Goal: Task Accomplishment & Management: Complete application form

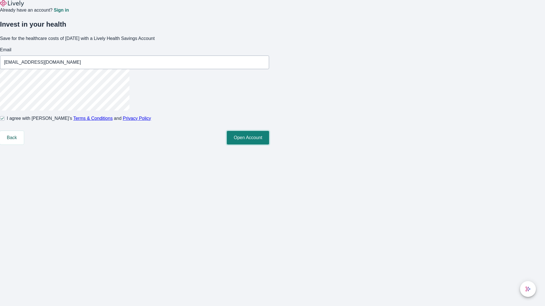
click at [269, 145] on button "Open Account" at bounding box center [248, 138] width 42 height 14
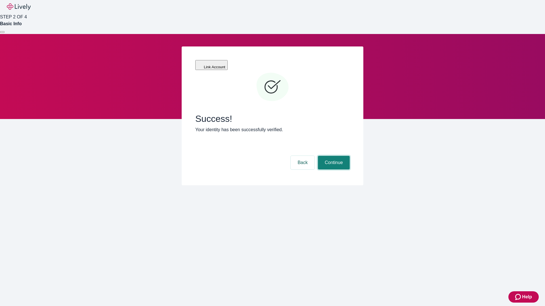
click at [333, 156] on button "Continue" at bounding box center [334, 163] width 32 height 14
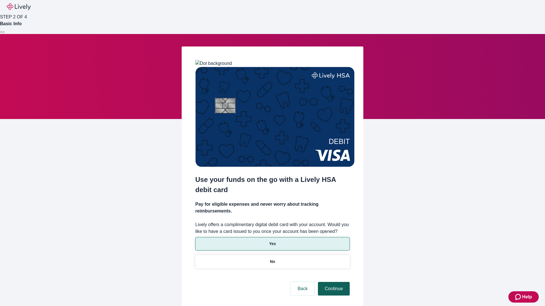
click at [272, 241] on p "Yes" at bounding box center [272, 244] width 7 height 6
click at [333, 282] on button "Continue" at bounding box center [334, 289] width 32 height 14
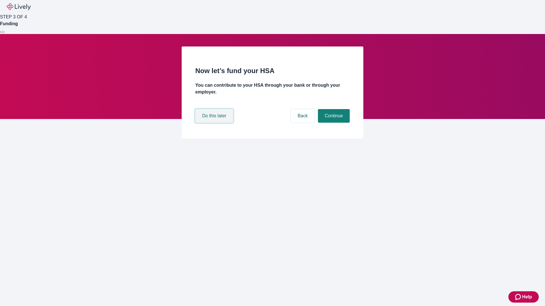
click at [215, 123] on button "Do this later" at bounding box center [214, 116] width 38 height 14
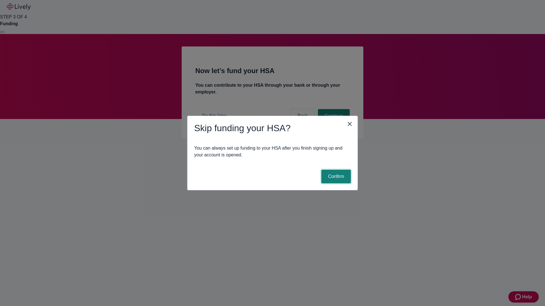
click at [335, 177] on button "Confirm" at bounding box center [335, 177] width 29 height 14
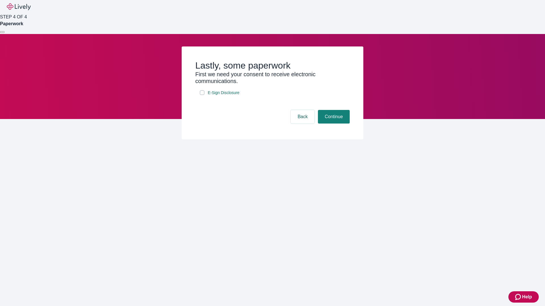
click at [202, 95] on input "E-Sign Disclosure" at bounding box center [202, 92] width 5 height 5
checkbox input "true"
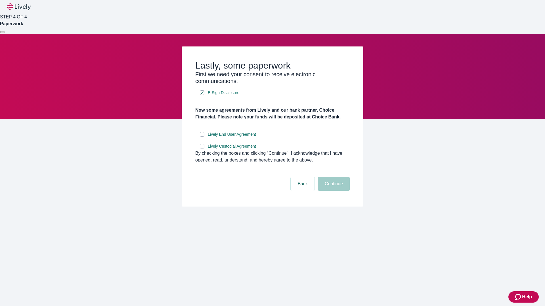
click at [202, 137] on input "Lively End User Agreement" at bounding box center [202, 134] width 5 height 5
checkbox input "true"
click at [202, 149] on input "Lively Custodial Agreement" at bounding box center [202, 146] width 5 height 5
checkbox input "true"
click at [333, 191] on button "Continue" at bounding box center [334, 184] width 32 height 14
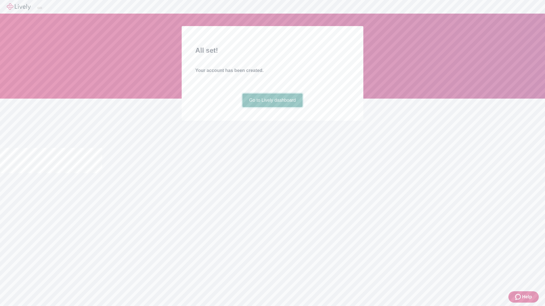
click at [272, 107] on link "Go to Lively dashboard" at bounding box center [272, 101] width 60 height 14
